Goal: Task Accomplishment & Management: Manage account settings

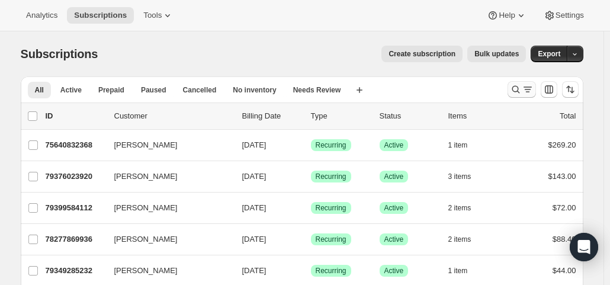
click at [525, 89] on icon "Search and filter results" at bounding box center [528, 90] width 12 height 12
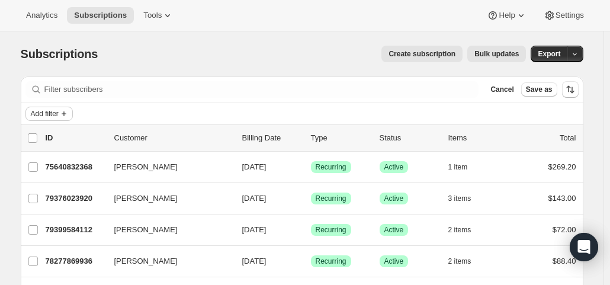
click at [49, 110] on span "Add filter" at bounding box center [45, 113] width 28 height 9
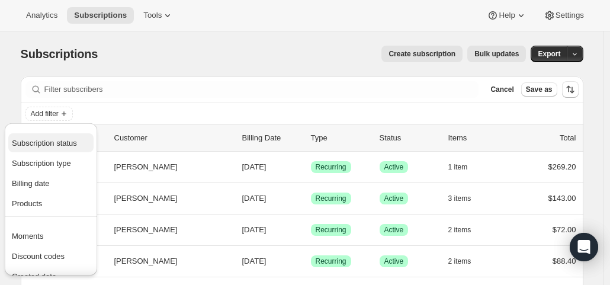
click at [50, 134] on button "Subscription status" at bounding box center [50, 142] width 85 height 19
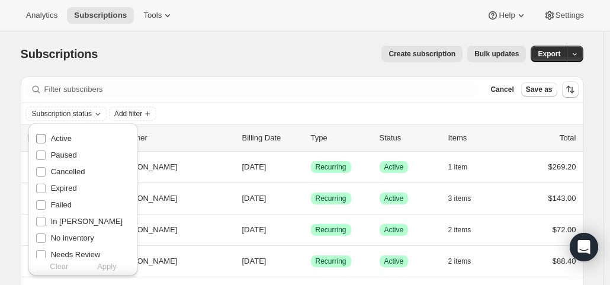
click at [50, 136] on label "Active" at bounding box center [54, 138] width 36 height 17
click at [46, 136] on input "Active" at bounding box center [40, 138] width 9 height 9
checkbox input "true"
click at [108, 265] on span "Apply" at bounding box center [107, 267] width 20 height 12
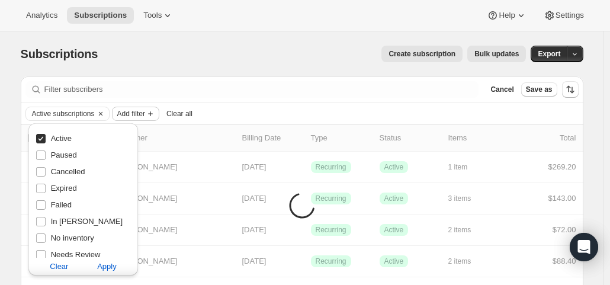
click at [141, 110] on span "Add filter" at bounding box center [131, 113] width 28 height 9
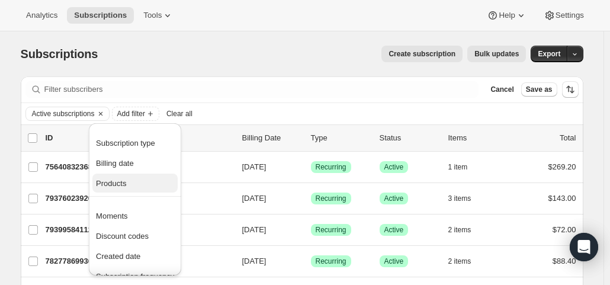
click at [123, 188] on span "Products" at bounding box center [111, 183] width 30 height 9
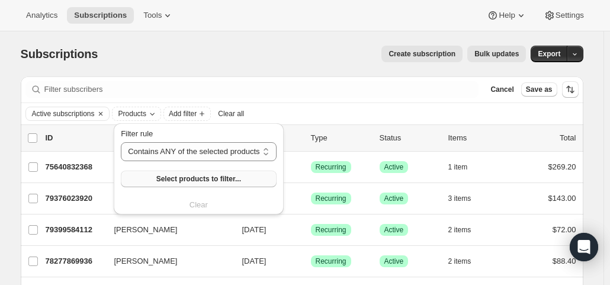
click at [166, 176] on span "Select products to filter..." at bounding box center [198, 178] width 85 height 9
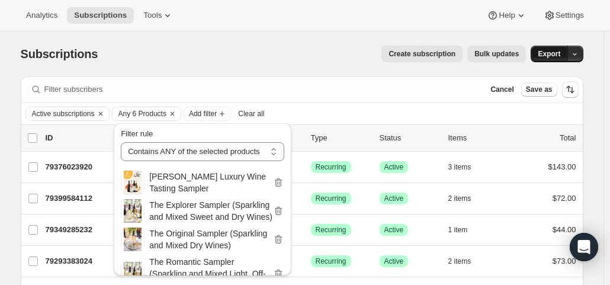
click at [553, 49] on button "Export" at bounding box center [549, 54] width 37 height 17
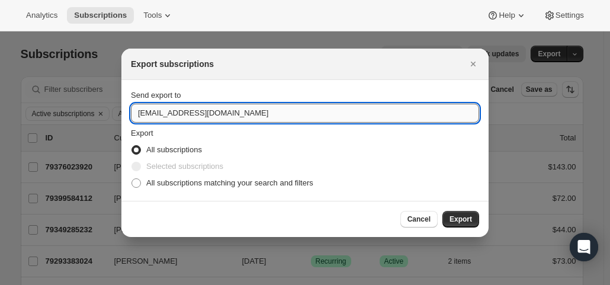
drag, startPoint x: 153, startPoint y: 113, endPoint x: 139, endPoint y: 114, distance: 14.3
click at [139, 114] on input "hello@wineshopathome.com" at bounding box center [305, 113] width 348 height 19
type input "mfletcher@wineshopathome.com"
click at [204, 185] on span "All subscriptions matching your search and filters" at bounding box center [229, 182] width 167 height 9
click at [132, 179] on input "All subscriptions matching your search and filters" at bounding box center [132, 178] width 1 height 1
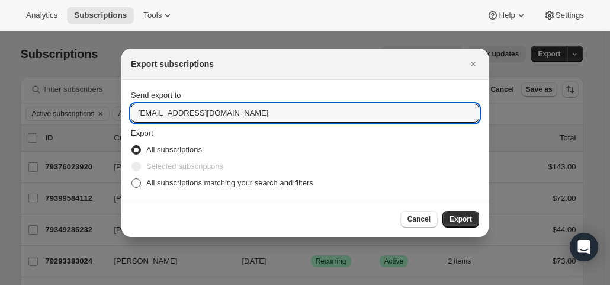
radio input "true"
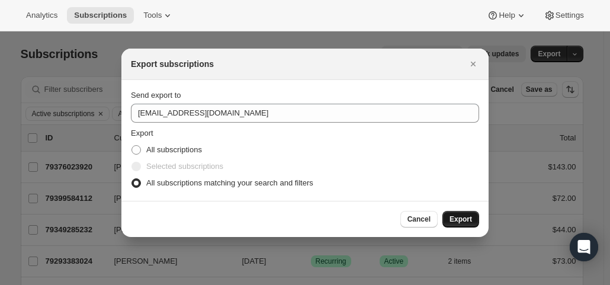
click at [464, 217] on span "Export" at bounding box center [461, 218] width 23 height 9
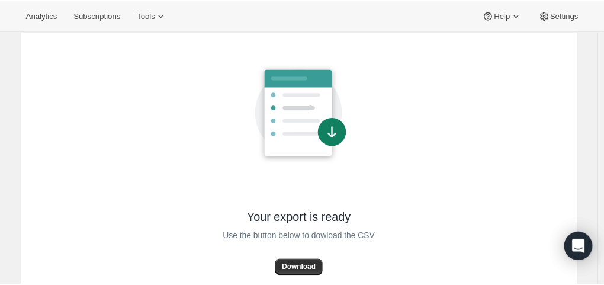
scroll to position [100, 0]
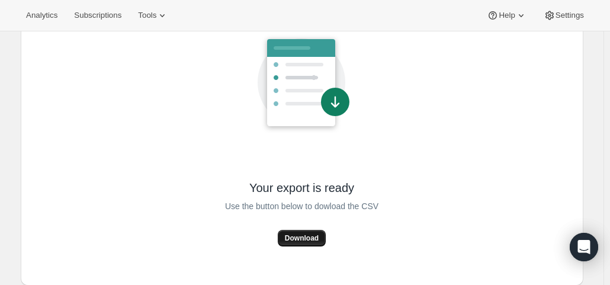
click at [294, 236] on span "Download" at bounding box center [302, 237] width 34 height 9
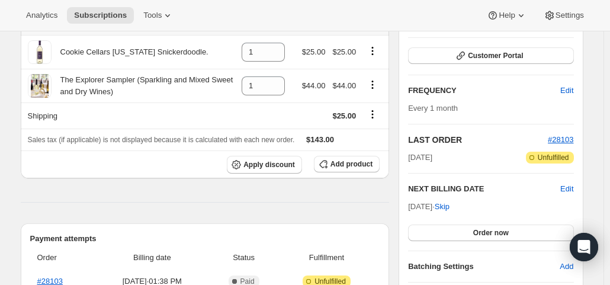
scroll to position [178, 0]
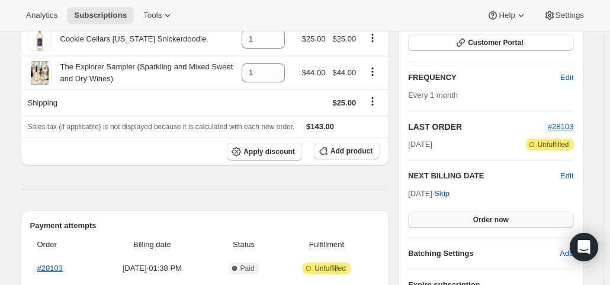
click at [498, 222] on span "Order now" at bounding box center [491, 219] width 36 height 9
click at [498, 222] on span "Click to confirm" at bounding box center [491, 219] width 54 height 9
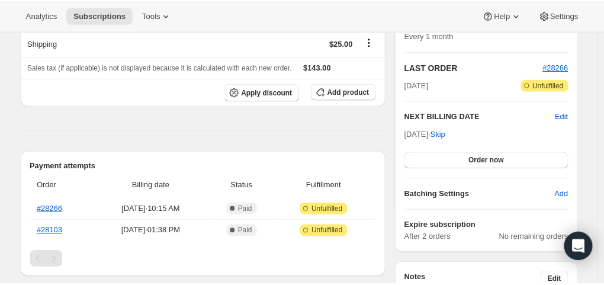
scroll to position [296, 0]
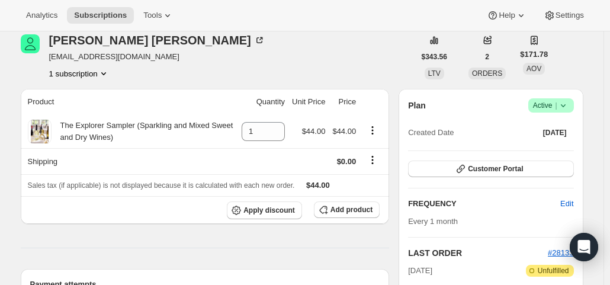
scroll to position [237, 0]
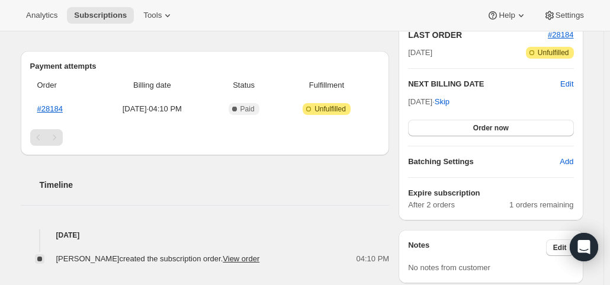
scroll to position [296, 0]
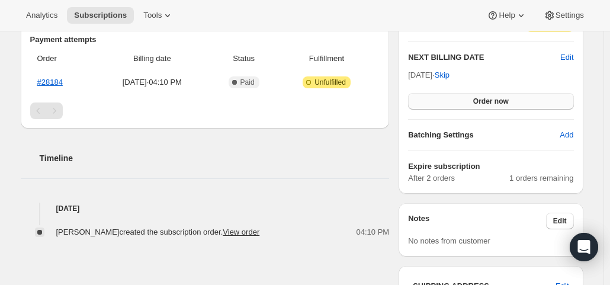
click at [460, 98] on button "Order now" at bounding box center [490, 101] width 165 height 17
click at [460, 98] on button "Click to confirm" at bounding box center [490, 101] width 165 height 17
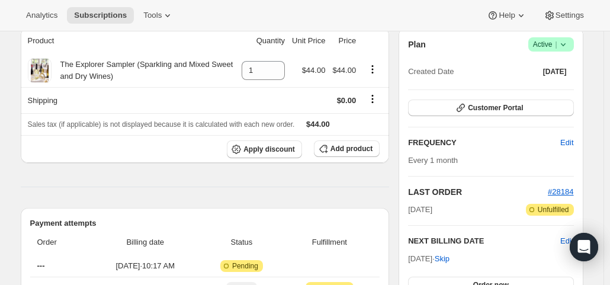
scroll to position [237, 0]
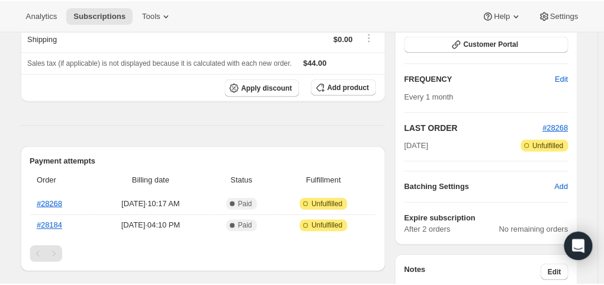
scroll to position [178, 0]
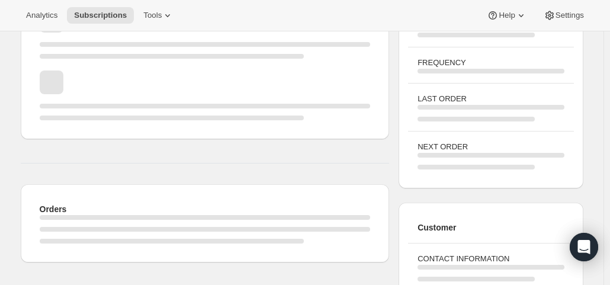
scroll to position [178, 0]
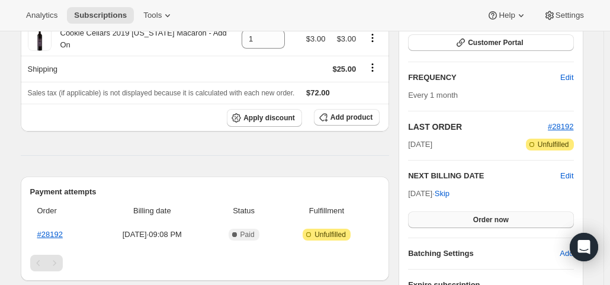
click at [477, 221] on span "Order now" at bounding box center [491, 219] width 36 height 9
click at [477, 221] on span "Click to confirm" at bounding box center [491, 219] width 54 height 9
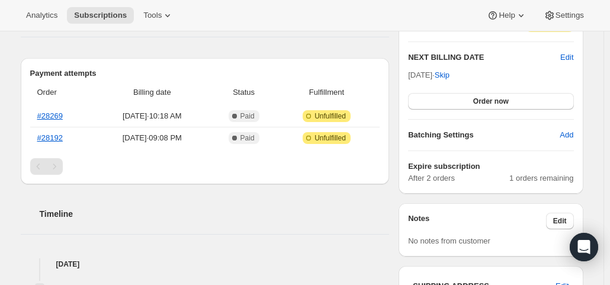
scroll to position [415, 0]
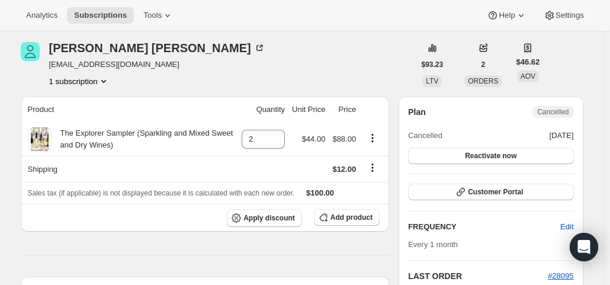
scroll to position [59, 0]
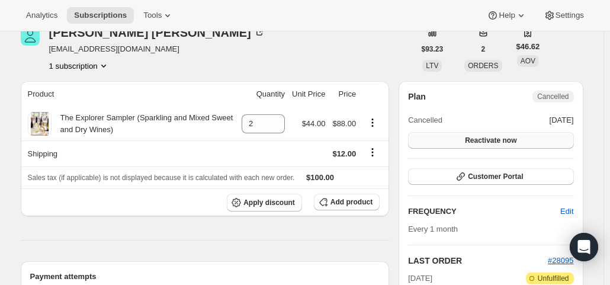
click at [511, 142] on span "Reactivate now" at bounding box center [491, 140] width 52 height 9
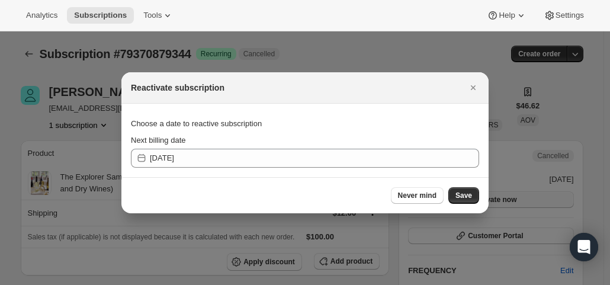
scroll to position [0, 0]
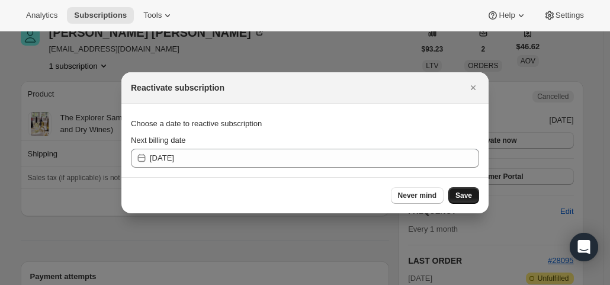
click at [473, 193] on button "Save" at bounding box center [463, 195] width 31 height 17
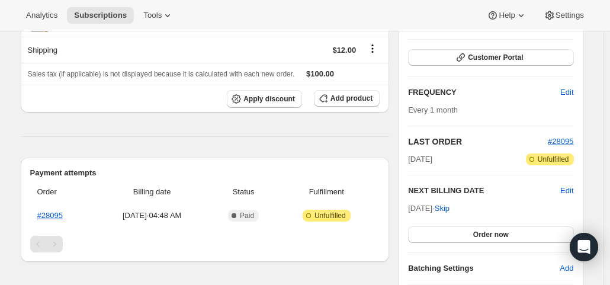
scroll to position [237, 0]
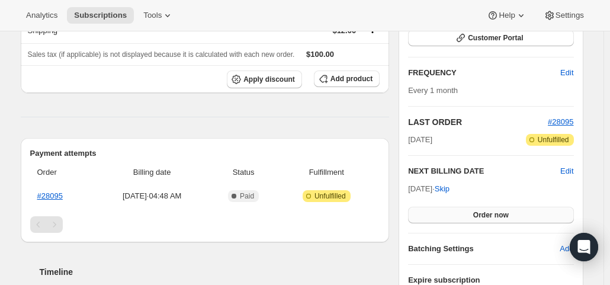
click at [485, 214] on span "Order now" at bounding box center [491, 214] width 36 height 9
click at [485, 214] on span "Click to confirm" at bounding box center [491, 214] width 54 height 9
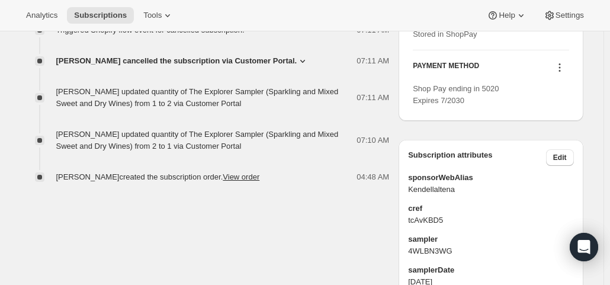
scroll to position [652, 0]
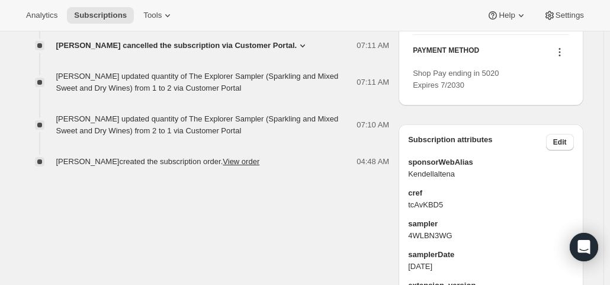
click at [560, 50] on icon at bounding box center [560, 49] width 2 height 2
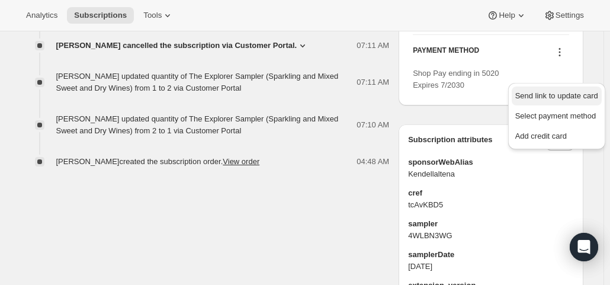
click at [558, 100] on span "Send link to update card" at bounding box center [556, 95] width 83 height 9
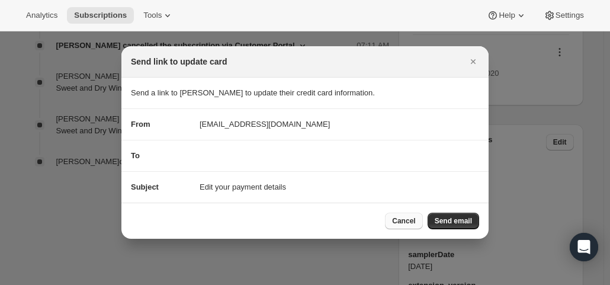
click at [400, 223] on span "Cancel" at bounding box center [403, 220] width 23 height 9
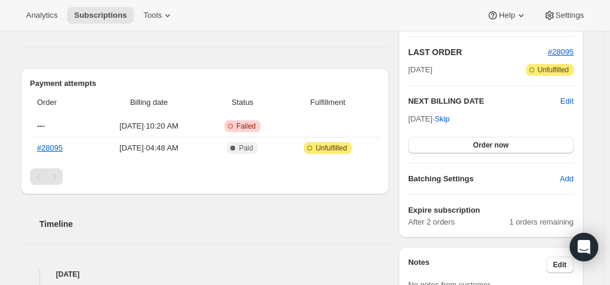
scroll to position [237, 0]
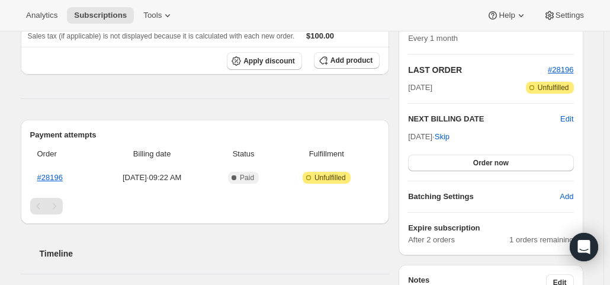
scroll to position [237, 0]
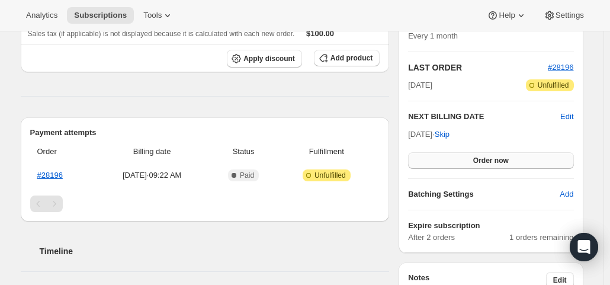
click at [474, 155] on button "Order now" at bounding box center [490, 160] width 165 height 17
click at [474, 156] on span "Click to confirm" at bounding box center [491, 160] width 54 height 9
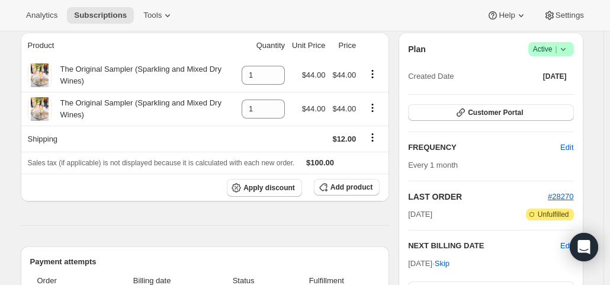
scroll to position [355, 0]
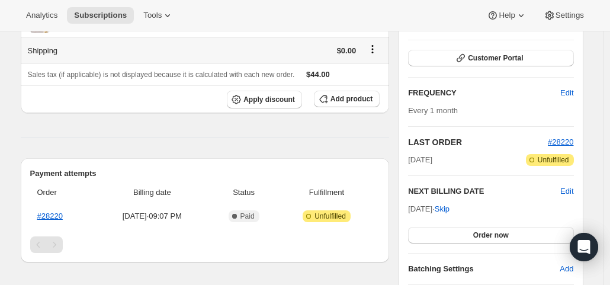
scroll to position [178, 0]
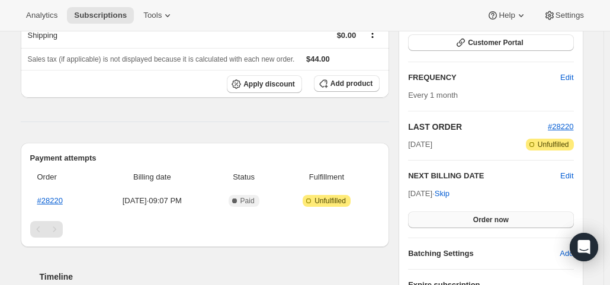
click at [461, 220] on button "Order now" at bounding box center [490, 219] width 165 height 17
click at [461, 220] on button "Click to confirm" at bounding box center [490, 219] width 165 height 17
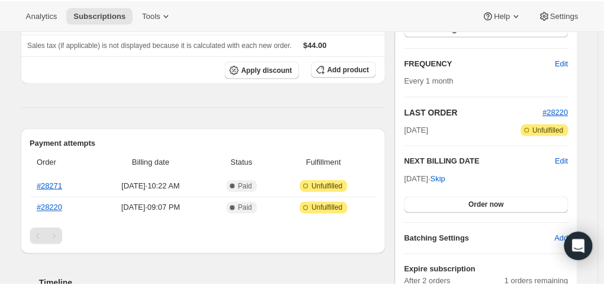
scroll to position [242, 0]
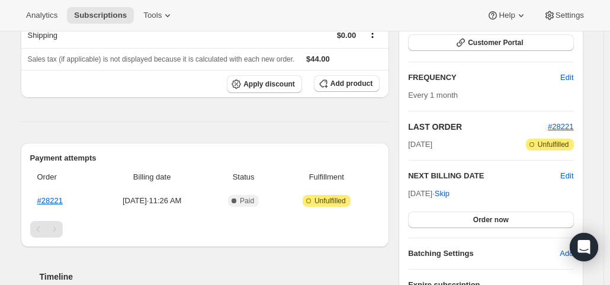
scroll to position [237, 0]
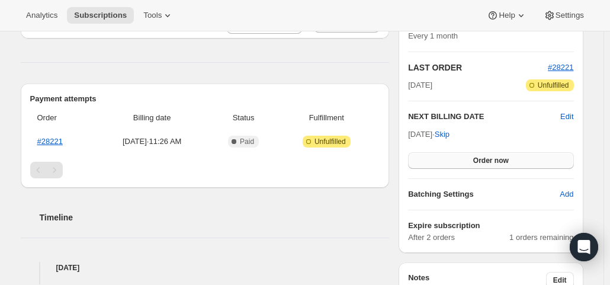
click at [466, 156] on button "Order now" at bounding box center [490, 160] width 165 height 17
click at [466, 156] on button "Click to confirm" at bounding box center [490, 160] width 165 height 17
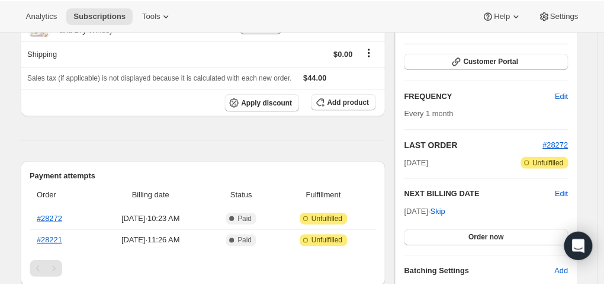
scroll to position [237, 0]
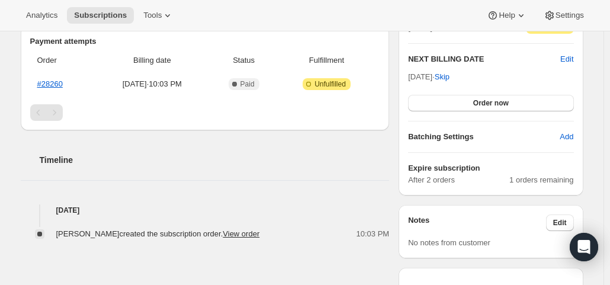
scroll to position [296, 0]
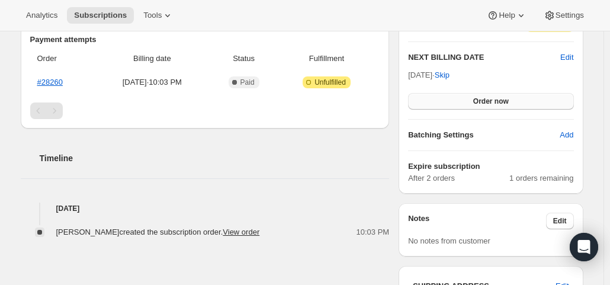
click at [485, 100] on span "Order now" at bounding box center [491, 101] width 36 height 9
click at [485, 100] on span "Click to confirm" at bounding box center [491, 101] width 54 height 9
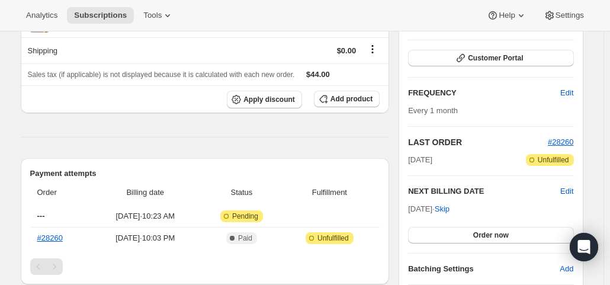
scroll to position [296, 0]
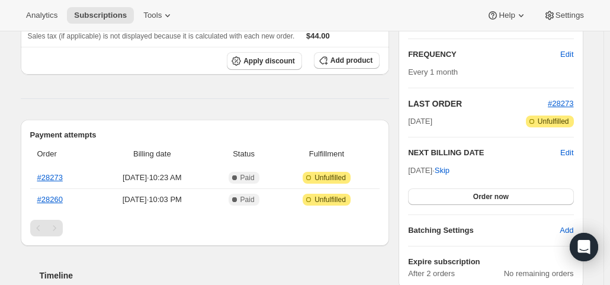
scroll to position [237, 0]
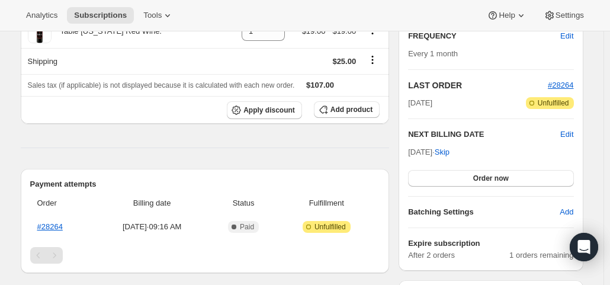
scroll to position [237, 0]
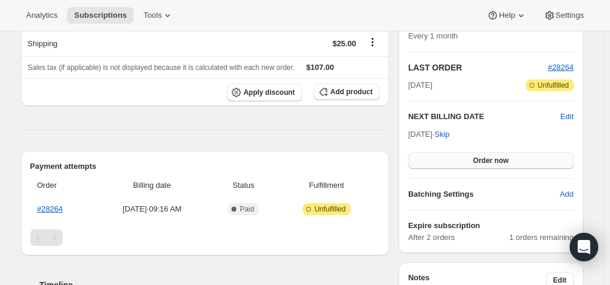
click at [490, 162] on span "Order now" at bounding box center [491, 160] width 36 height 9
click at [490, 162] on span "Click to confirm" at bounding box center [491, 160] width 54 height 9
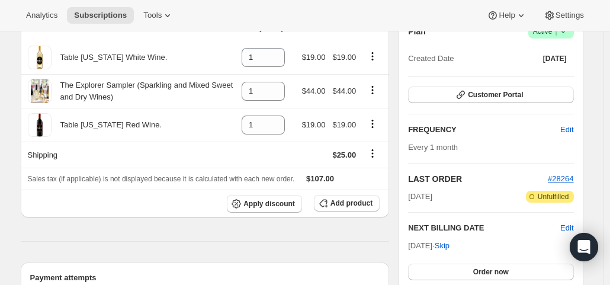
scroll to position [237, 0]
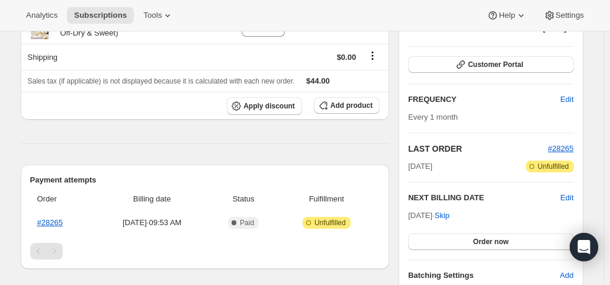
scroll to position [178, 0]
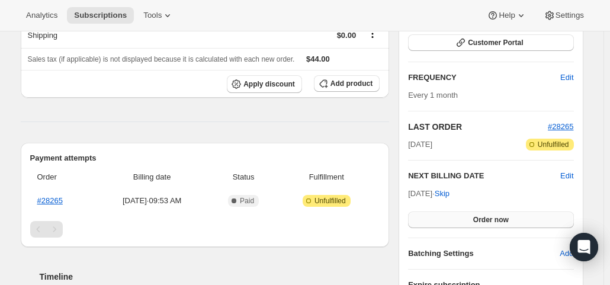
click at [470, 217] on button "Order now" at bounding box center [490, 219] width 165 height 17
click at [470, 217] on span "Click to confirm" at bounding box center [491, 219] width 54 height 9
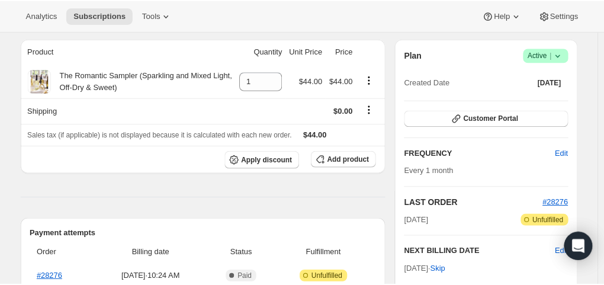
scroll to position [237, 0]
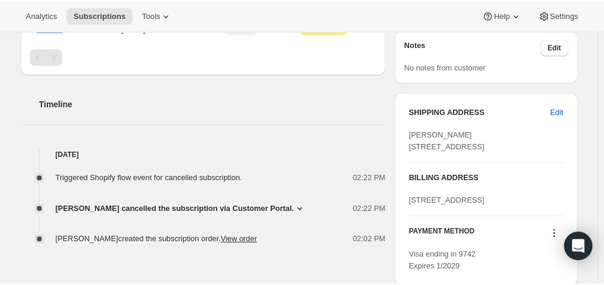
scroll to position [237, 0]
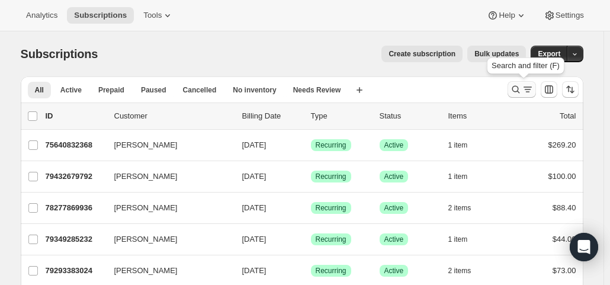
click at [532, 88] on icon "Search and filter results" at bounding box center [528, 90] width 12 height 12
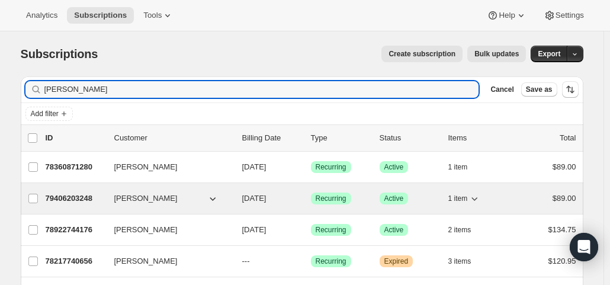
type input "kim mar"
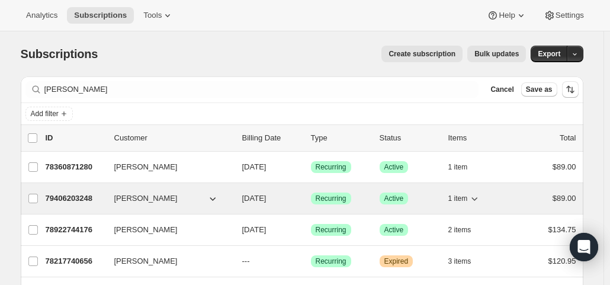
click at [302, 197] on p "11/01/2025" at bounding box center [271, 199] width 59 height 12
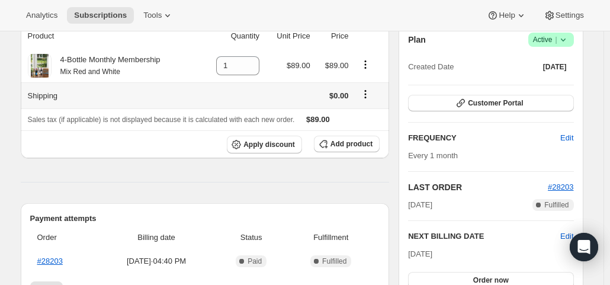
scroll to position [118, 0]
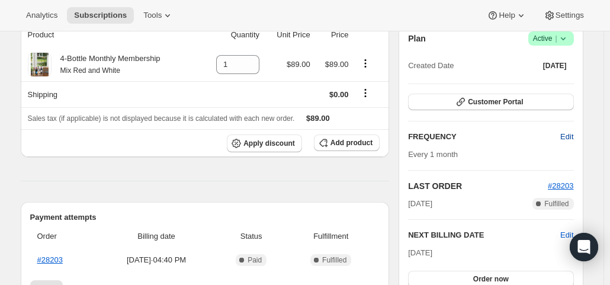
click at [572, 133] on span "Edit" at bounding box center [566, 137] width 13 height 12
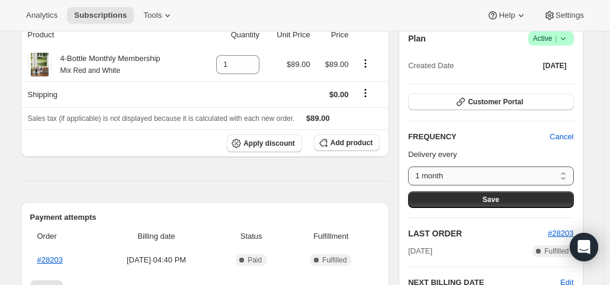
click at [565, 174] on select "1 month Custom..." at bounding box center [490, 175] width 165 height 19
select select "custom"
click at [411, 166] on select "1 month Custom..." at bounding box center [490, 175] width 165 height 19
select select "MONTH"
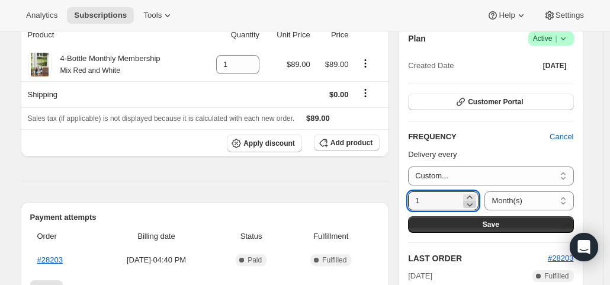
click at [474, 198] on icon at bounding box center [470, 204] width 12 height 12
click at [474, 196] on icon at bounding box center [470, 197] width 12 height 12
type input "3"
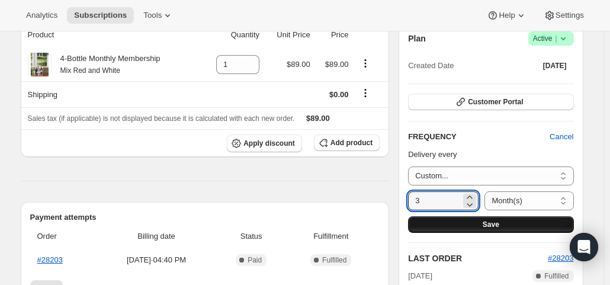
click at [487, 221] on span "Save" at bounding box center [491, 224] width 17 height 9
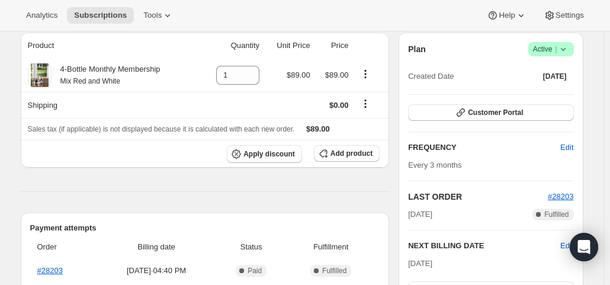
scroll to position [237, 0]
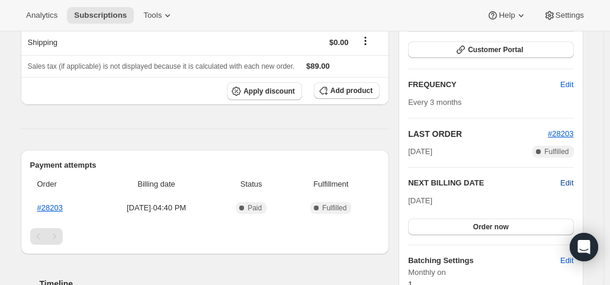
click at [568, 183] on span "Edit" at bounding box center [566, 183] width 13 height 12
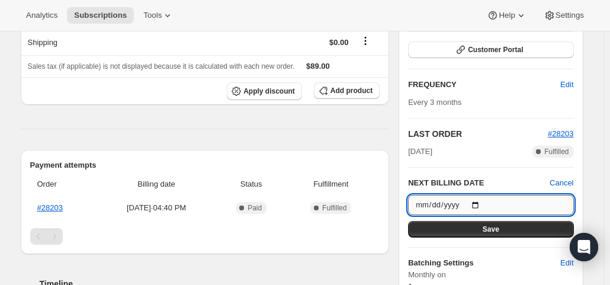
click at [477, 201] on input "2025-11-01" at bounding box center [490, 205] width 165 height 20
type input "2025-12-01"
click at [499, 227] on span "Save" at bounding box center [491, 229] width 17 height 9
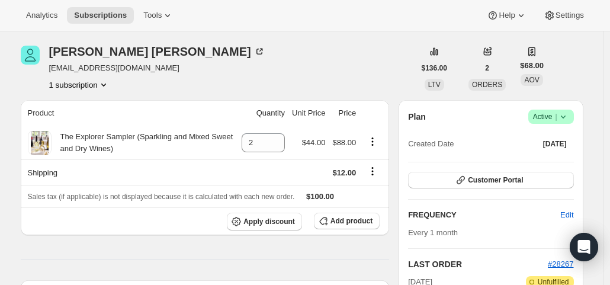
scroll to position [59, 0]
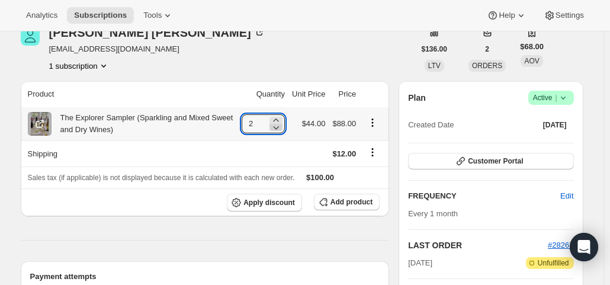
click at [278, 127] on icon at bounding box center [276, 127] width 12 height 12
type input "1"
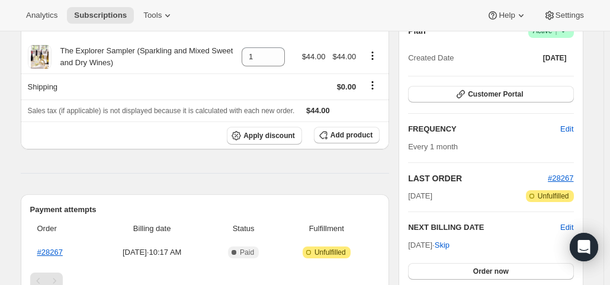
scroll to position [0, 0]
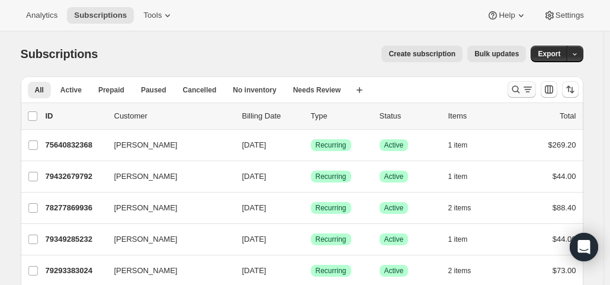
click at [521, 86] on icon "Search and filter results" at bounding box center [516, 90] width 12 height 12
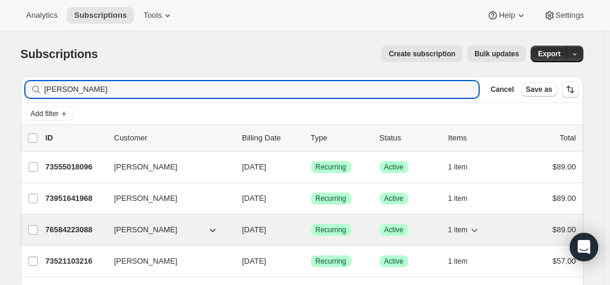
type input "jodi"
click at [261, 232] on span "[DATE]" at bounding box center [254, 229] width 24 height 9
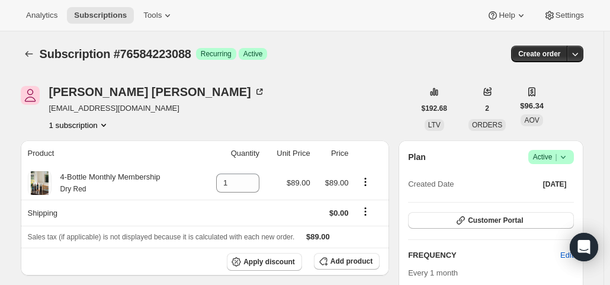
click at [546, 159] on span "Active |" at bounding box center [551, 157] width 36 height 12
click at [545, 198] on span "Cancel subscription" at bounding box center [554, 199] width 67 height 9
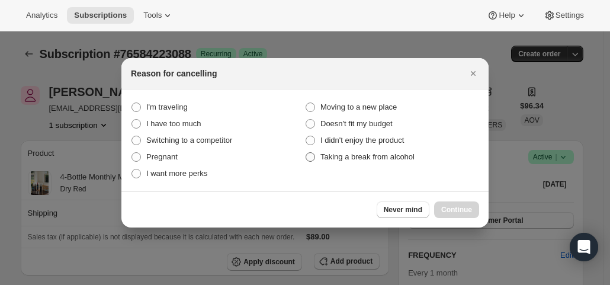
click at [379, 158] on span "Taking a break from alcohol" at bounding box center [367, 156] width 94 height 9
click at [306, 153] on alcohol "Taking a break from alcohol" at bounding box center [306, 152] width 1 height 1
radio alcohol "true"
click at [458, 205] on span "Continue" at bounding box center [456, 209] width 31 height 9
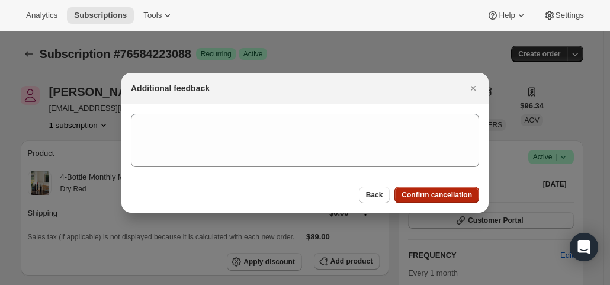
click at [458, 200] on button "Confirm cancellation" at bounding box center [437, 195] width 85 height 17
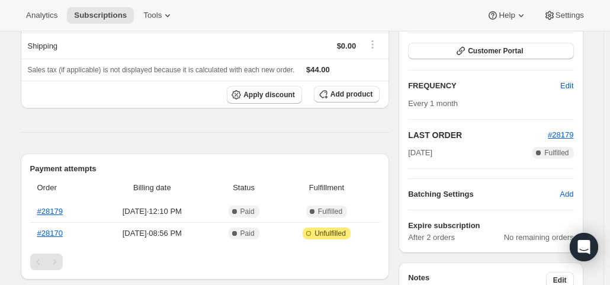
scroll to position [178, 0]
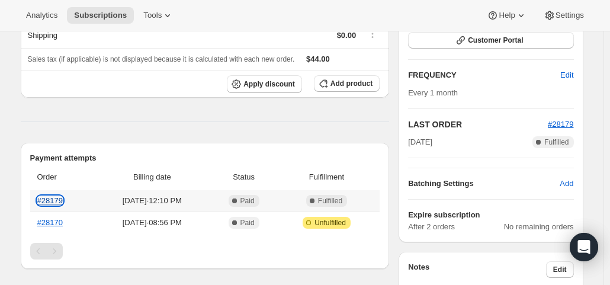
click at [53, 200] on link "#28179" at bounding box center [49, 200] width 25 height 9
